Goal: Find specific page/section: Find specific page/section

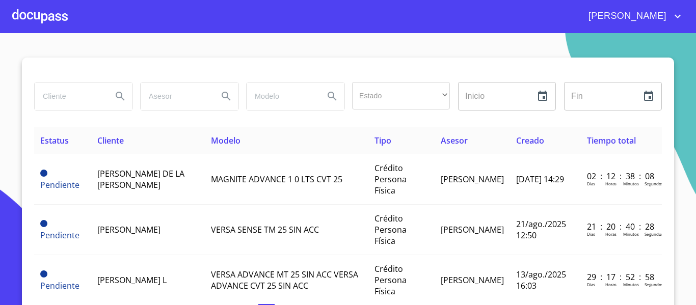
click at [52, 99] on input "search" at bounding box center [69, 97] width 69 height 28
type input "gabriel alejandro zamora varela"
click at [114, 94] on icon "Search" at bounding box center [120, 96] width 12 height 12
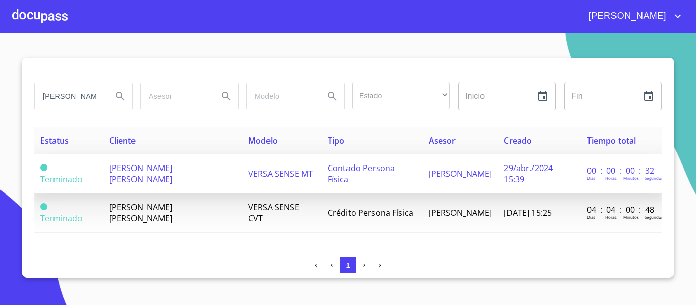
click at [126, 174] on span "GABRIEL ALEJANDRO ZAMORA VARELA" at bounding box center [140, 174] width 63 height 22
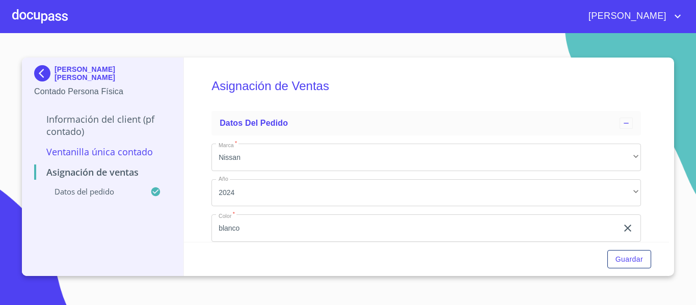
click at [42, 18] on div at bounding box center [40, 16] width 56 height 33
